Goal: Answer question/provide support

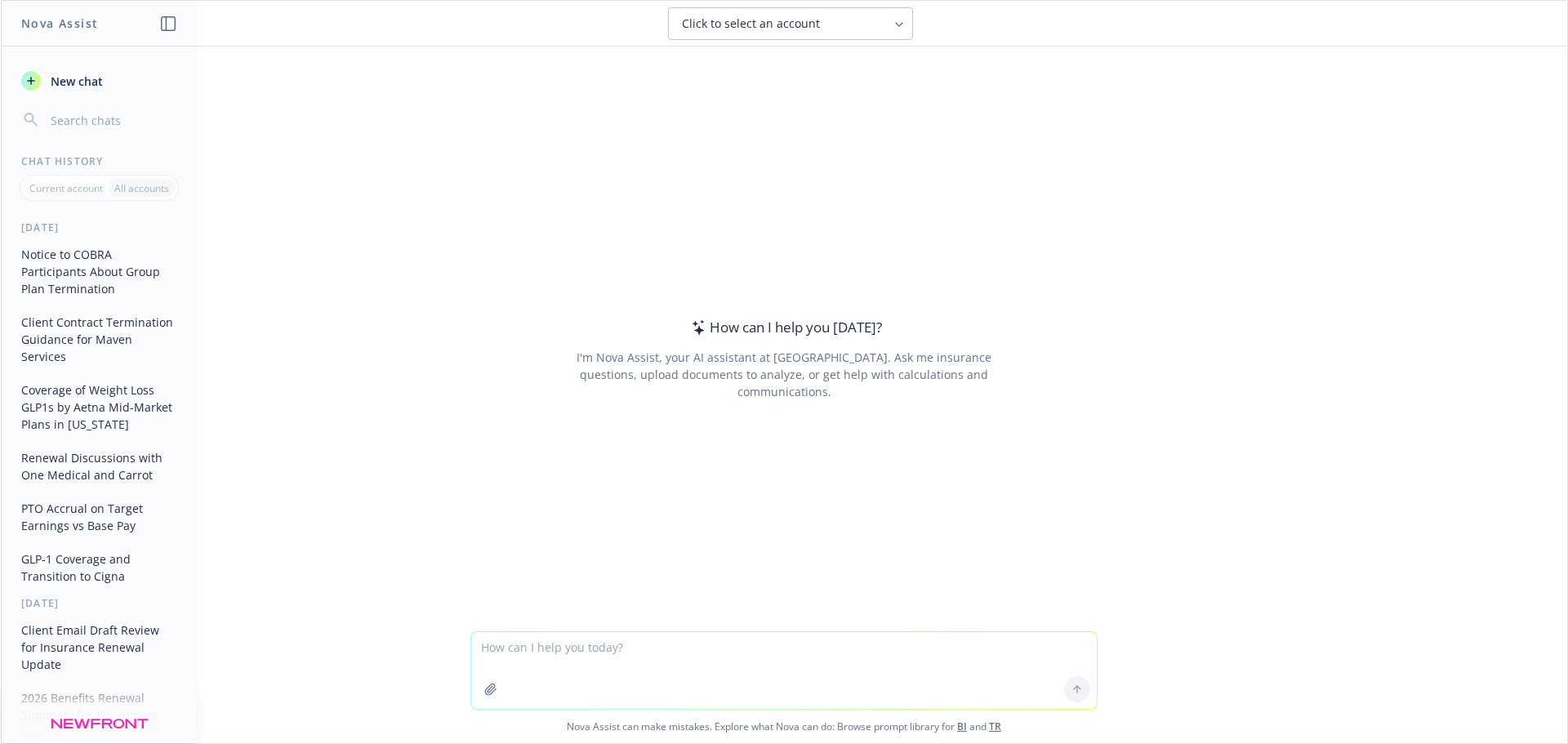
click at [533, 647] on textarea at bounding box center [784, 670] width 626 height 77
type textarea "W"
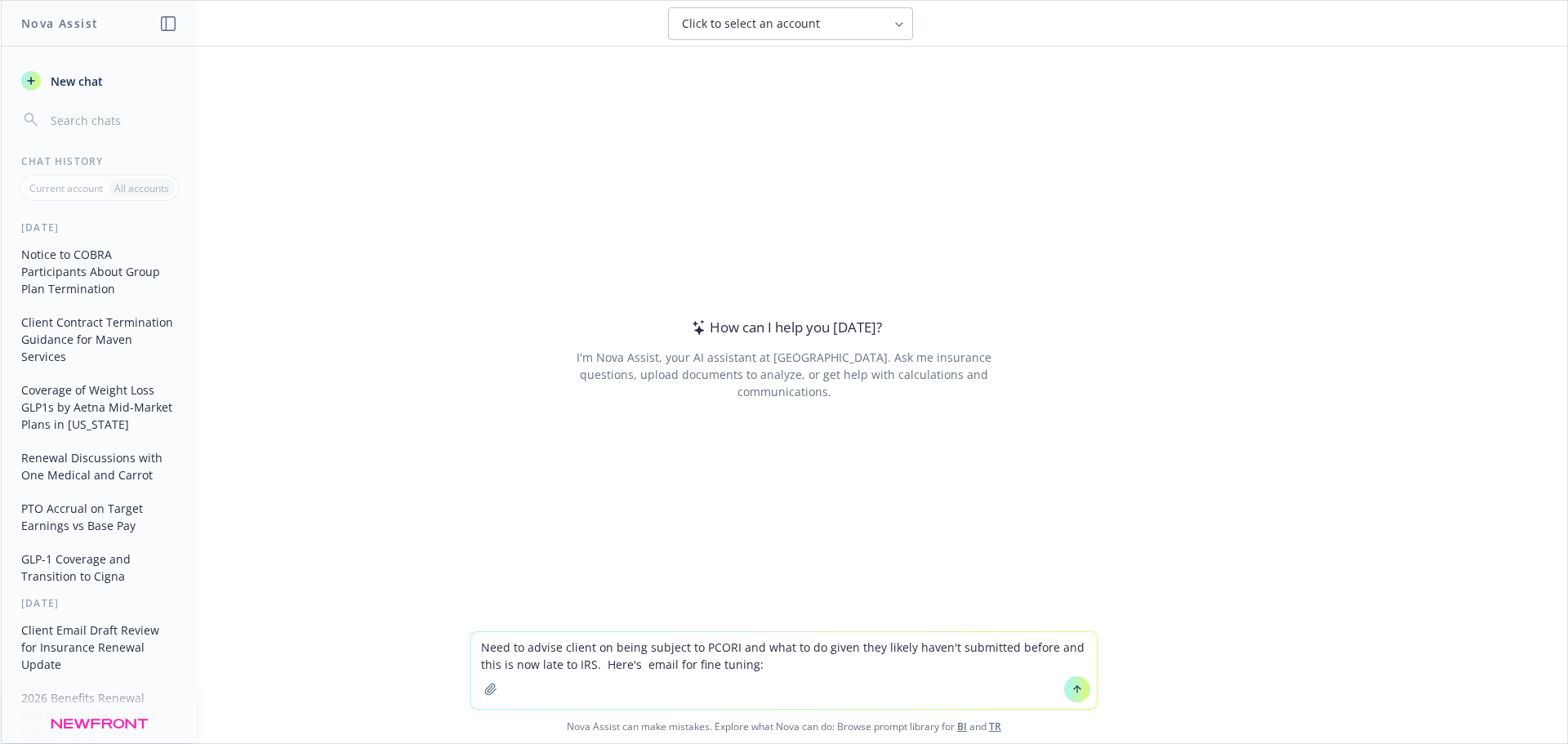
type textarea "Lore ip dolors ametco ad elits doeiusm te INCID utl etdo ma al enima mini venia…"
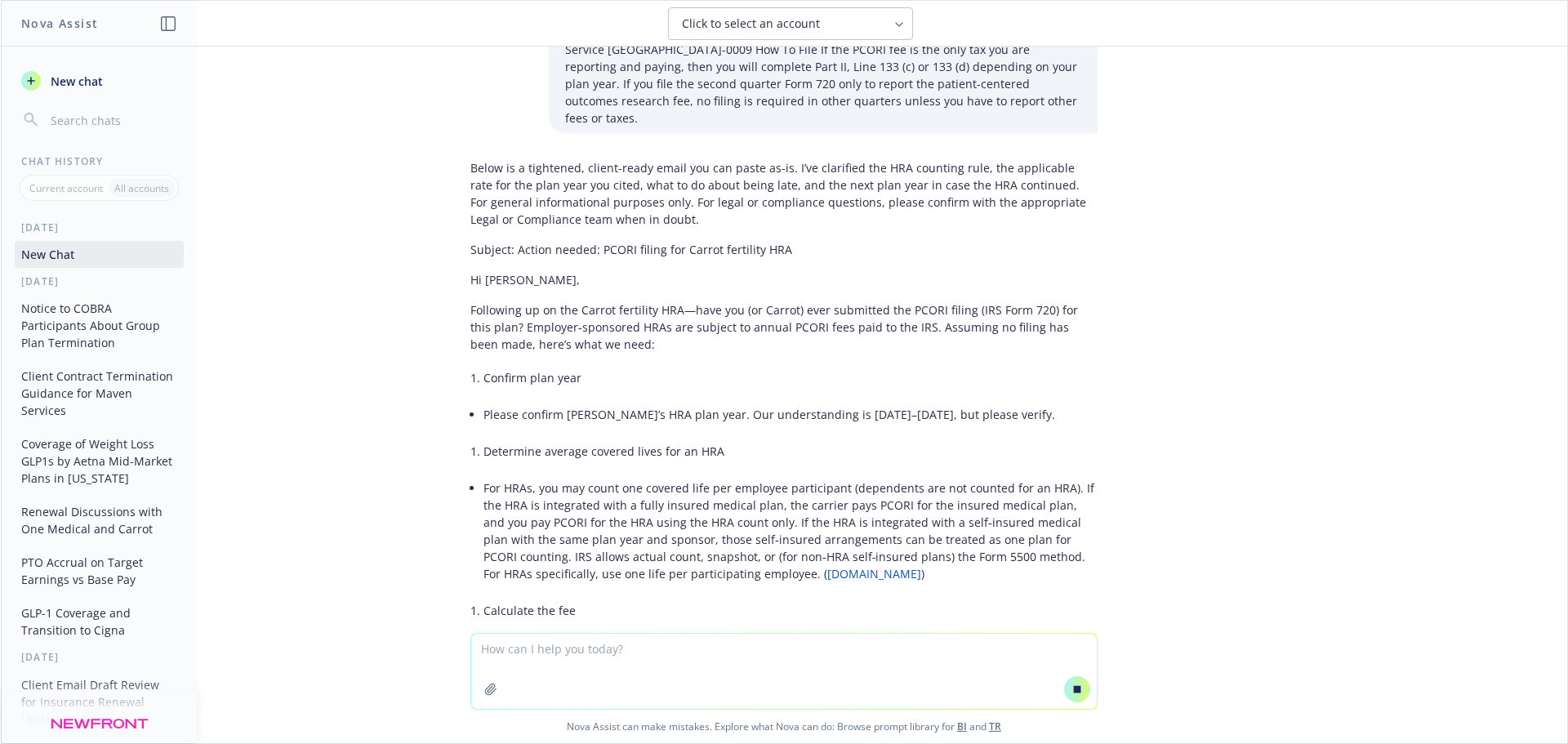
scroll to position [490, 0]
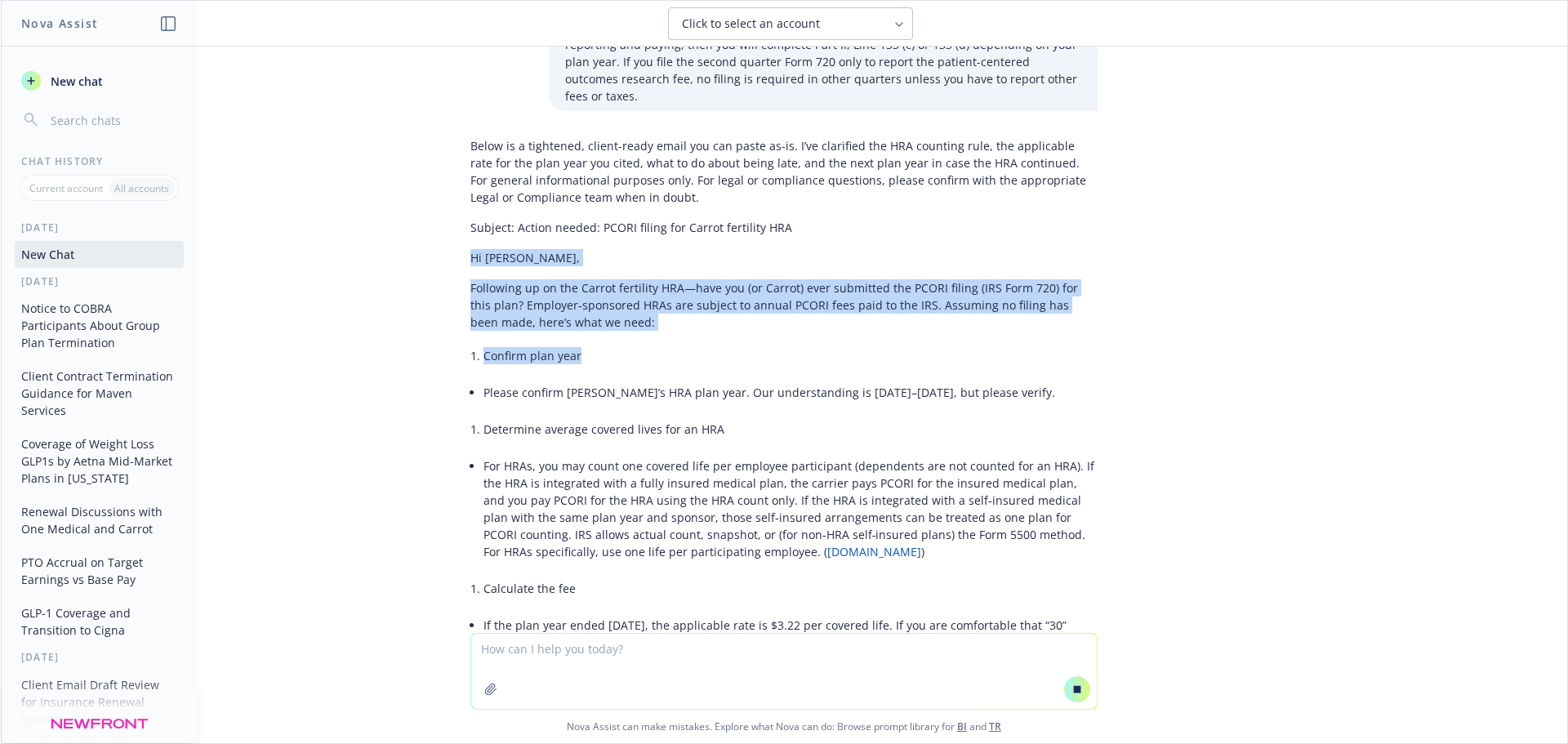
click at [642, 330] on div "Below is a tightened, client-ready email you can paste as-is. I’ve clarified th…" at bounding box center [784, 527] width 653 height 792
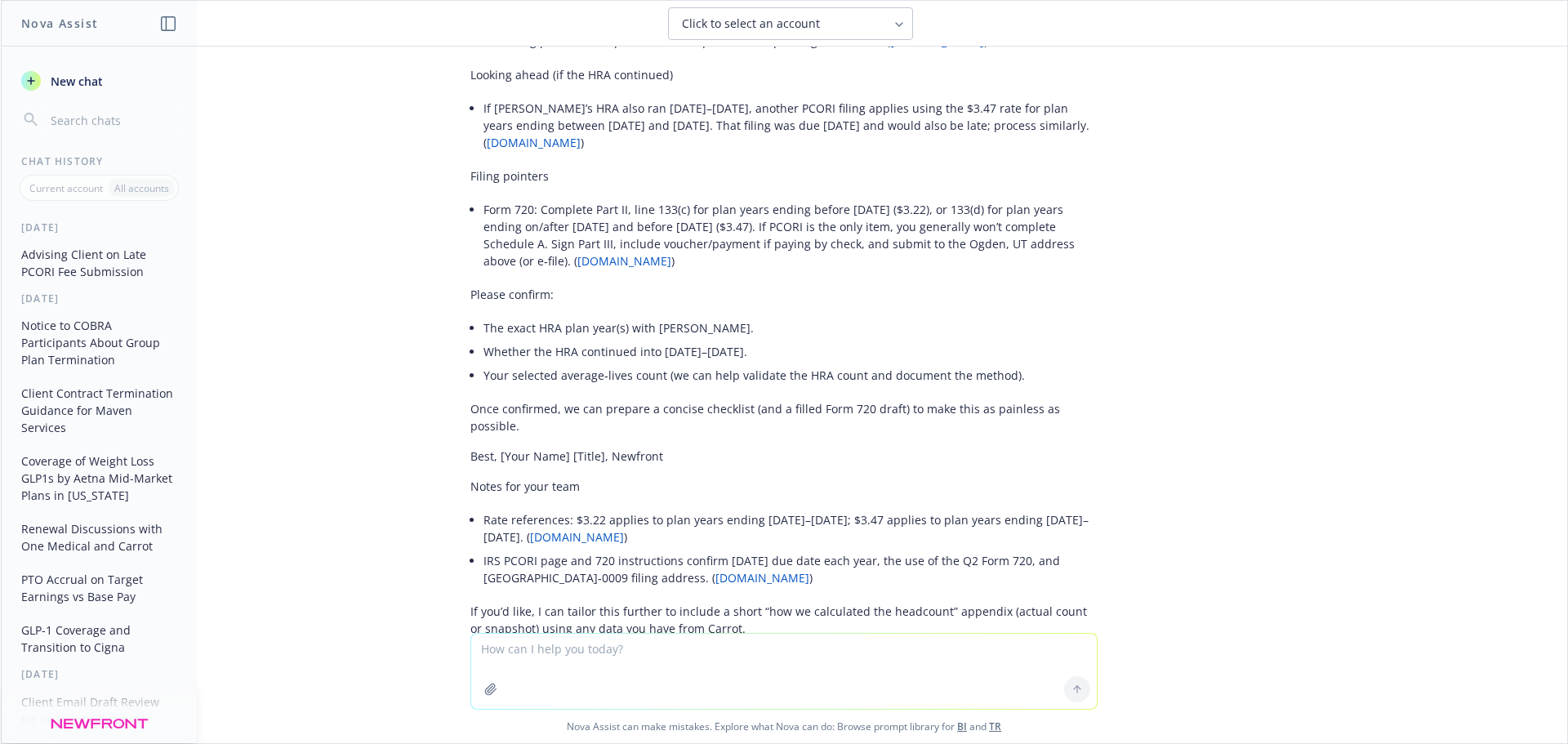
scroll to position [1381, 0]
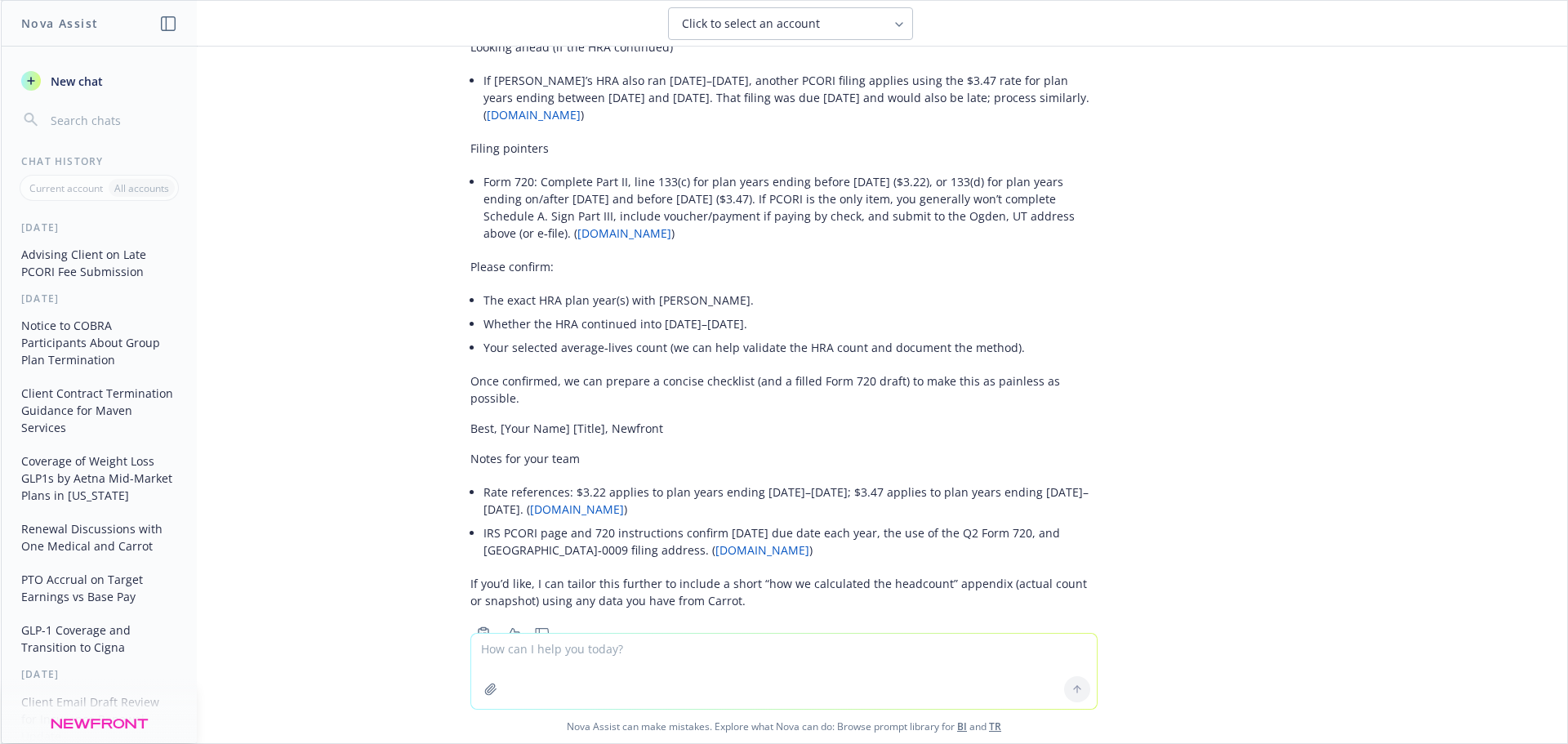
click at [559, 650] on textarea at bounding box center [784, 671] width 626 height 76
type textarea "W"
type textarea "Need this much shorter, direct, actionable"
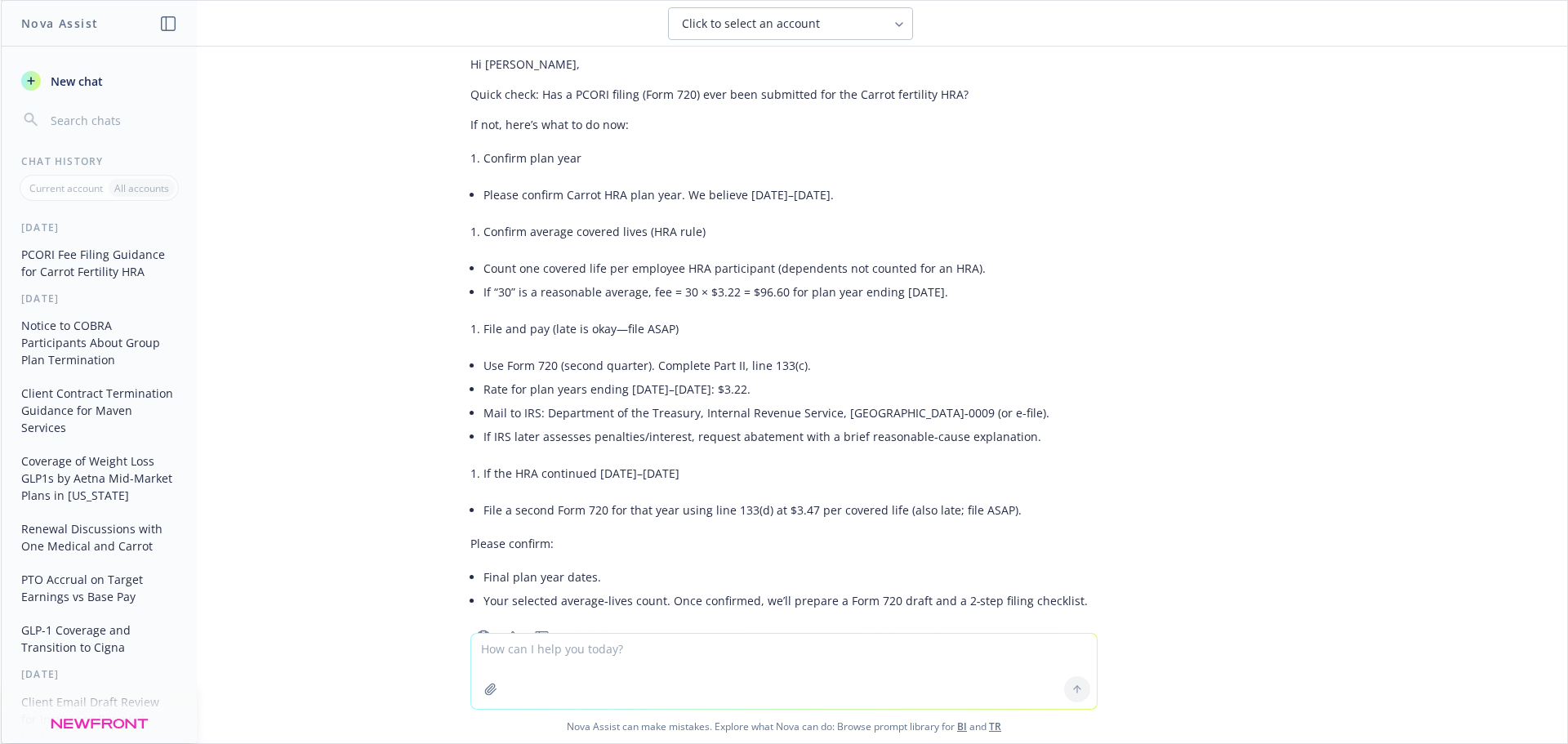
scroll to position [2127, 0]
click at [674, 249] on div "Here’s a shorter, direct, actionable version you can send. For general informat…" at bounding box center [784, 292] width 628 height 647
drag, startPoint x: 983, startPoint y: 219, endPoint x: 531, endPoint y: 201, distance: 452.4
click at [531, 201] on div "Here’s a shorter, direct, actionable version you can send. For general informat…" at bounding box center [784, 292] width 628 height 647
click at [931, 276] on li "If “30” is a reasonable average, fee = 30 × $3.22 = $96.60 for plan year ending…" at bounding box center [790, 288] width 614 height 24
